Goal: Check status: Check status

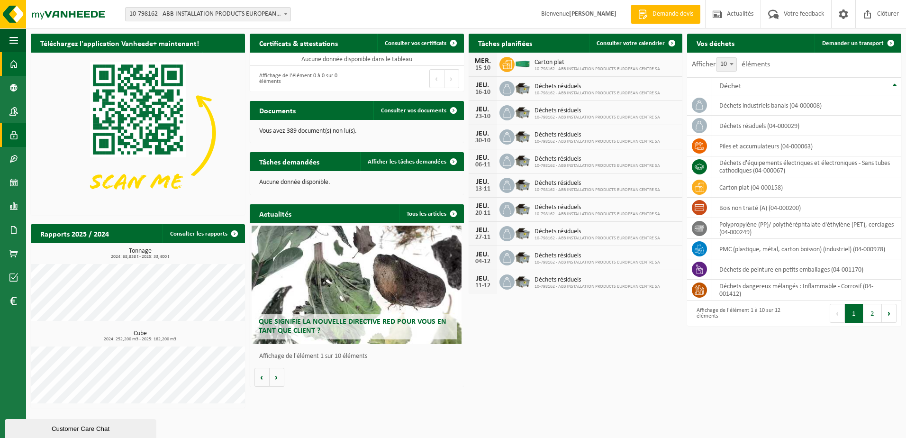
click at [17, 132] on span at bounding box center [13, 135] width 9 height 24
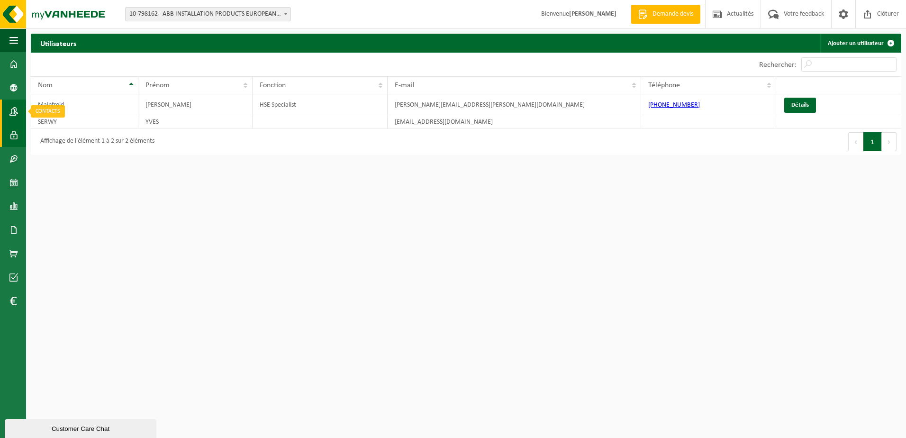
click at [13, 114] on span at bounding box center [13, 112] width 9 height 24
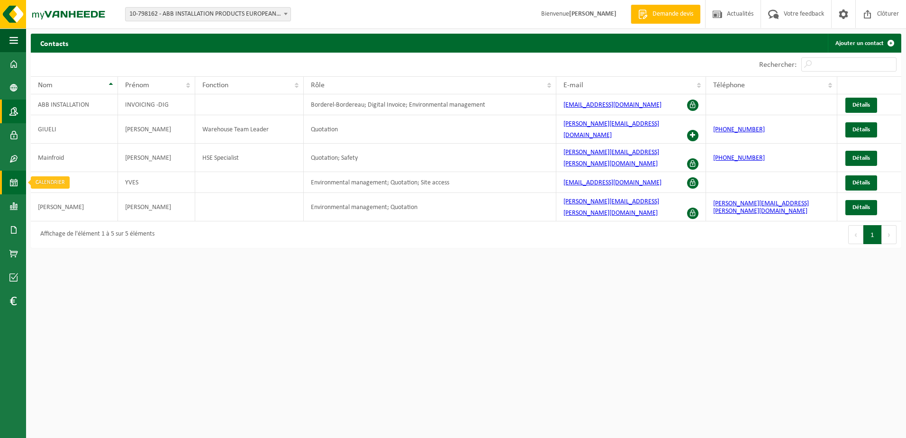
click at [16, 180] on span at bounding box center [13, 183] width 9 height 24
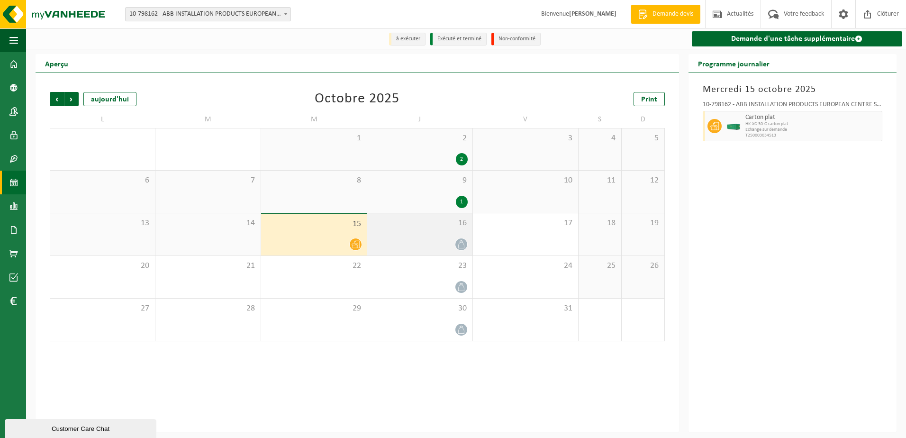
click at [462, 243] on icon at bounding box center [461, 244] width 6 height 8
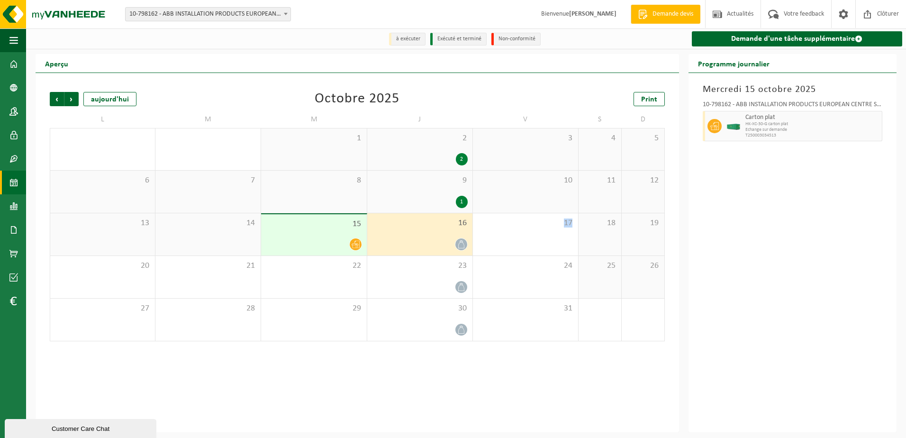
click at [462, 243] on icon at bounding box center [461, 244] width 6 height 8
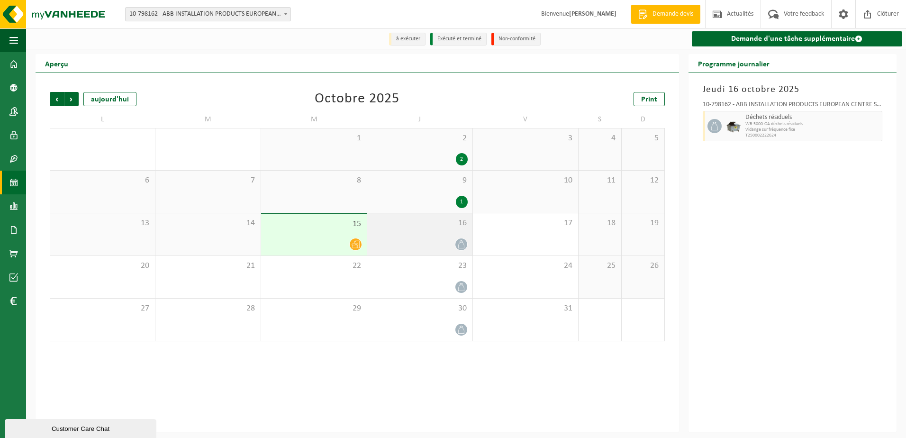
click at [462, 246] on icon at bounding box center [461, 244] width 8 height 8
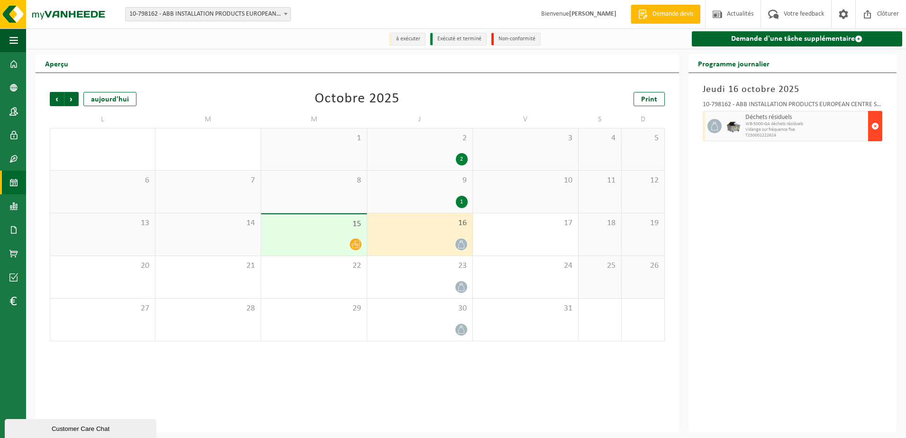
click at [879, 125] on span "button" at bounding box center [875, 126] width 8 height 19
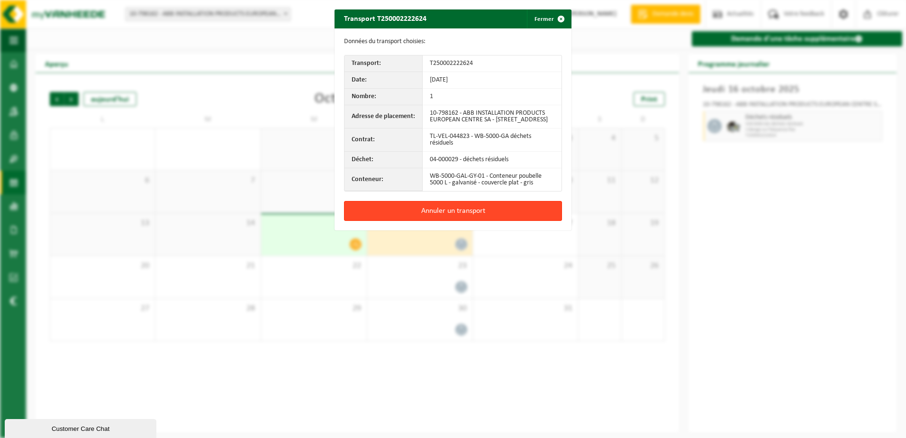
click at [464, 216] on button "Annuler un transport" at bounding box center [453, 211] width 218 height 20
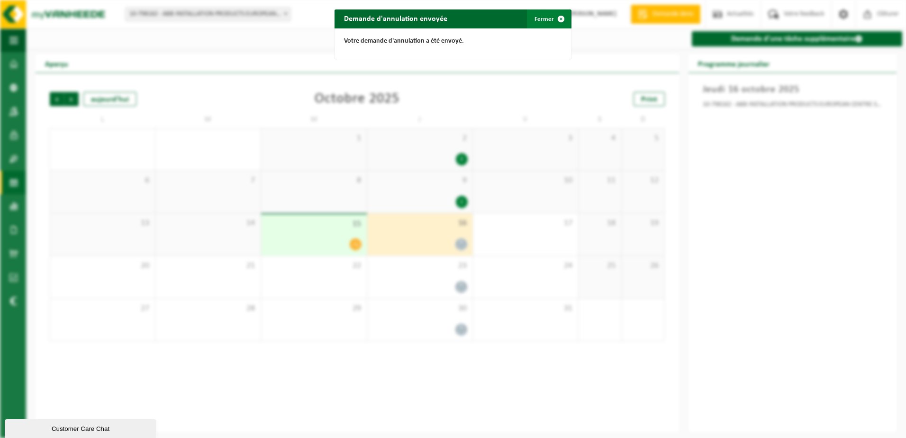
click at [541, 19] on button "Fermer" at bounding box center [549, 18] width 44 height 19
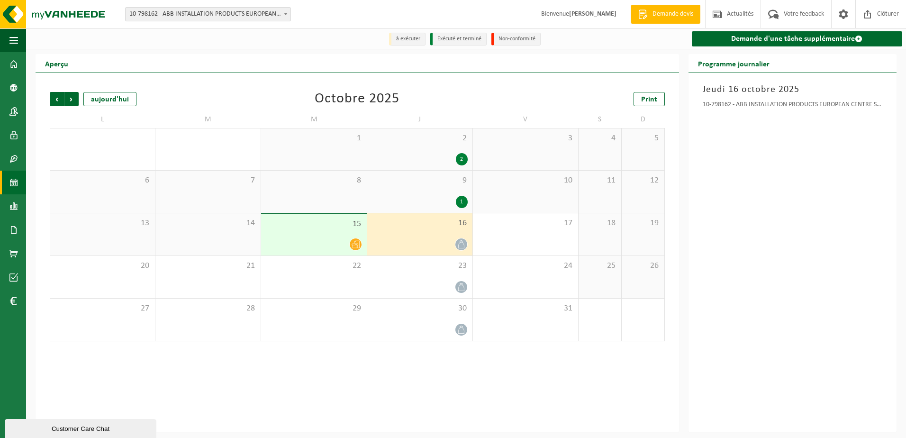
click at [460, 153] on div "2 2" at bounding box center [419, 149] width 105 height 42
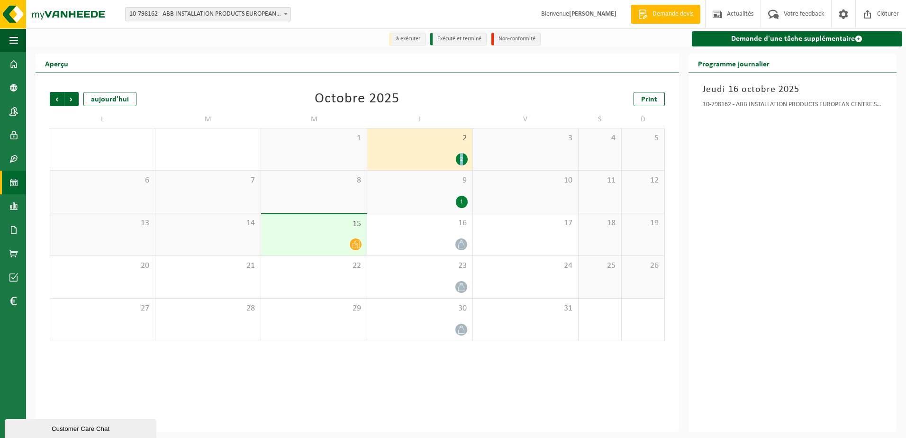
click at [460, 153] on div "2 2" at bounding box center [419, 149] width 105 height 42
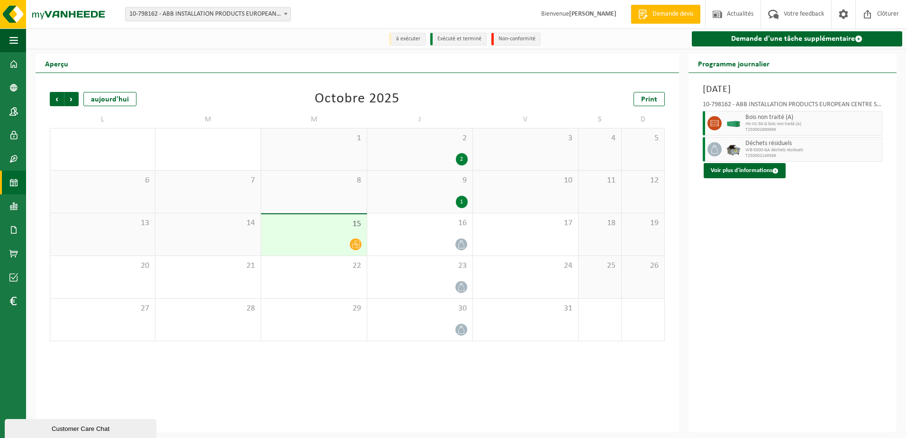
click at [749, 221] on div "Jeudi 2 octobre 2025 10-798162 - ABB INSTALLATION PRODUCTS EUROPEAN CENTRE SA -…" at bounding box center [792, 252] width 208 height 359
click at [404, 194] on div "9 1" at bounding box center [419, 192] width 105 height 42
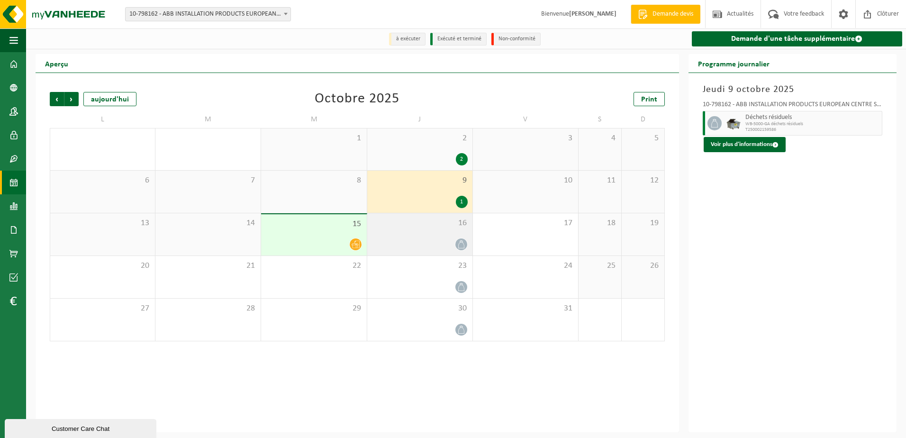
click at [427, 236] on div "16" at bounding box center [419, 234] width 105 height 42
